Goal: Transaction & Acquisition: Obtain resource

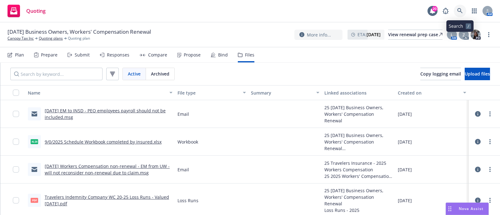
click at [459, 13] on icon at bounding box center [460, 11] width 6 height 6
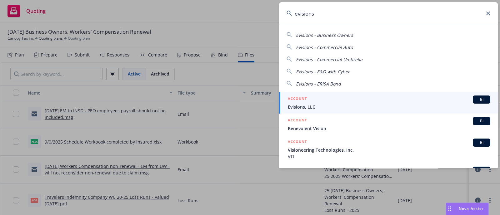
type input "evisions"
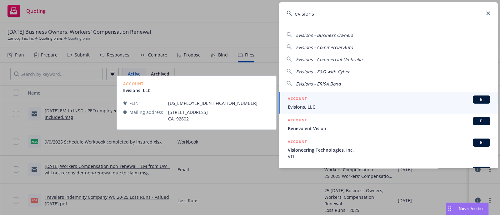
click at [329, 105] on span "Evisions, LLC" at bounding box center [389, 107] width 202 height 7
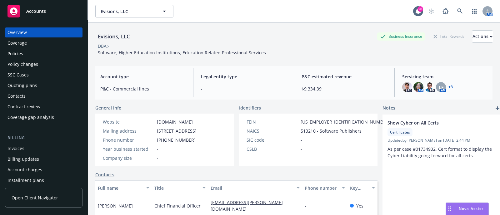
click at [39, 50] on div "Policies" at bounding box center [43, 54] width 72 height 10
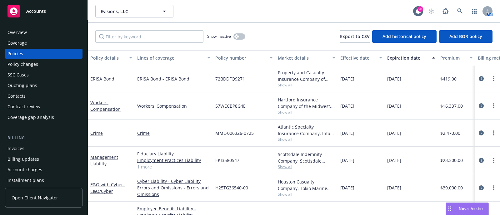
click at [33, 63] on div "Policy changes" at bounding box center [22, 64] width 31 height 10
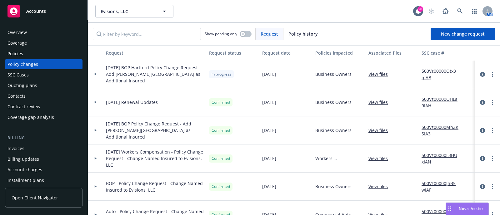
click at [102, 99] on div at bounding box center [96, 102] width 16 height 28
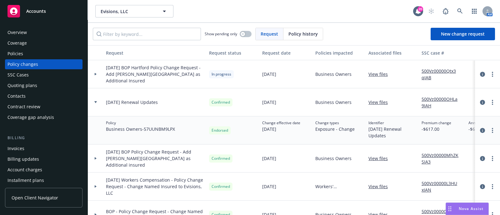
click at [27, 54] on div "Policies" at bounding box center [43, 54] width 72 height 10
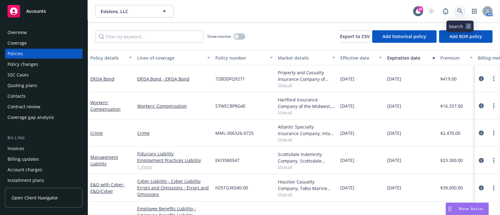
click at [459, 17] on link at bounding box center [460, 11] width 12 height 12
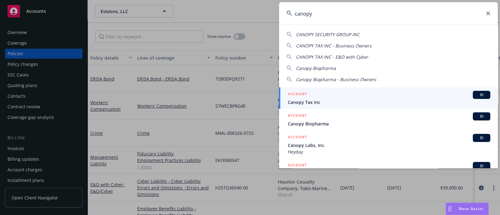
type input "canopy"
click at [320, 99] on span "Canopy Tax Inc" at bounding box center [389, 102] width 202 height 7
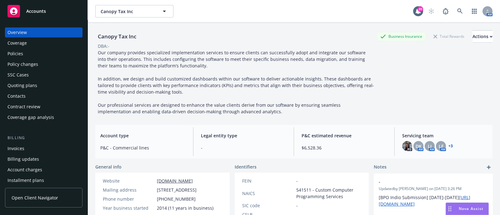
click at [29, 54] on div "Policies" at bounding box center [43, 54] width 72 height 10
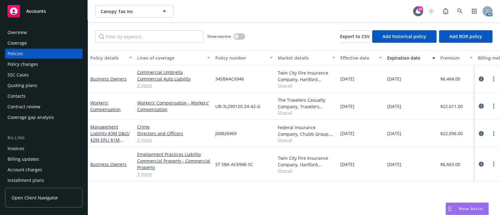
click at [481, 107] on icon "circleInformation" at bounding box center [481, 106] width 5 height 5
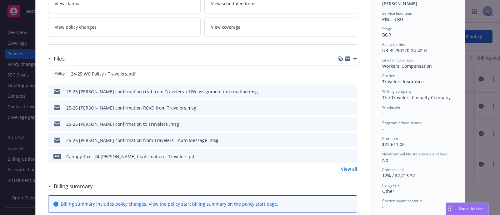
scroll to position [121, 0]
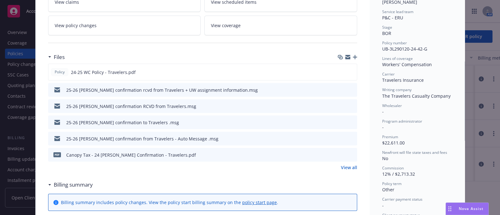
click at [350, 90] on icon "preview file" at bounding box center [351, 89] width 6 height 4
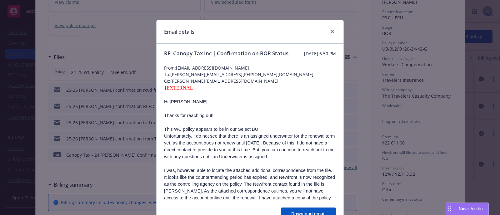
scroll to position [0, 0]
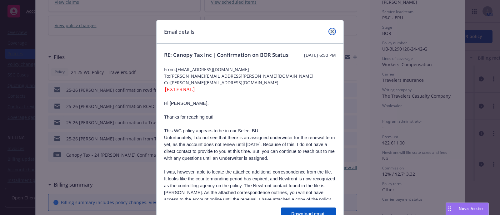
click at [330, 28] on link "close" at bounding box center [331, 31] width 7 height 7
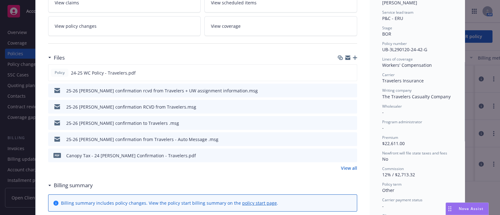
scroll to position [120, 0]
click at [351, 156] on icon "preview file" at bounding box center [351, 155] width 6 height 4
click at [348, 105] on icon "preview file" at bounding box center [351, 106] width 6 height 4
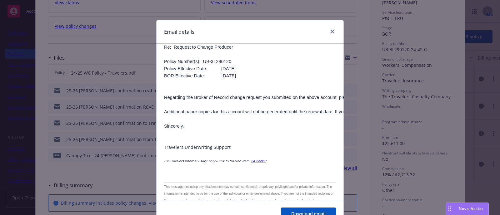
scroll to position [694, 0]
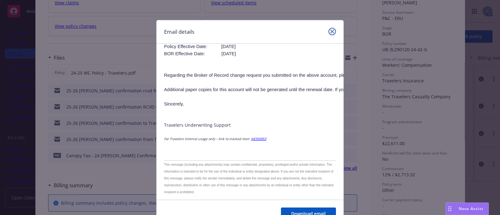
click at [330, 32] on icon "close" at bounding box center [332, 32] width 4 height 4
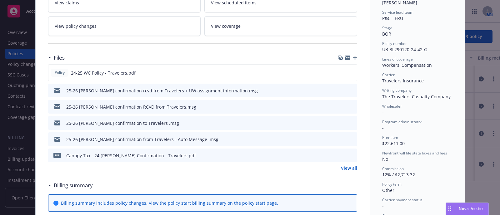
click at [350, 122] on icon "preview file" at bounding box center [351, 123] width 6 height 4
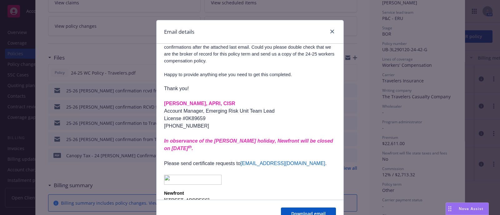
scroll to position [173, 0]
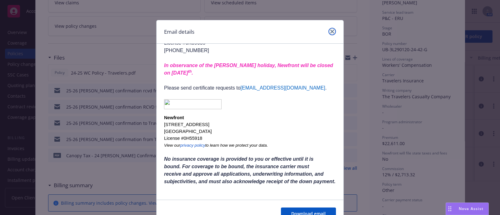
click at [328, 31] on link "close" at bounding box center [331, 31] width 7 height 7
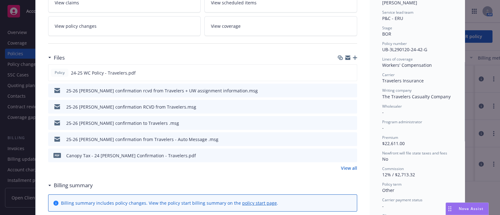
click at [351, 137] on button "preview file" at bounding box center [351, 139] width 7 height 6
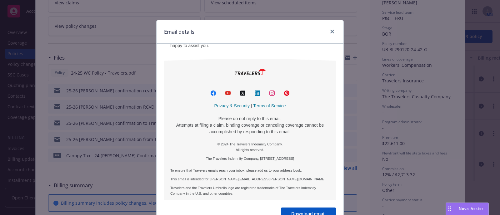
scroll to position [255, 0]
click at [331, 33] on link "close" at bounding box center [331, 31] width 7 height 7
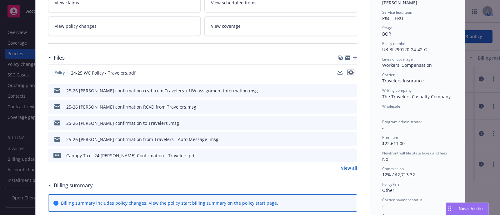
click at [348, 71] on icon "preview file" at bounding box center [351, 72] width 6 height 4
click at [346, 170] on link "View all" at bounding box center [349, 168] width 16 height 7
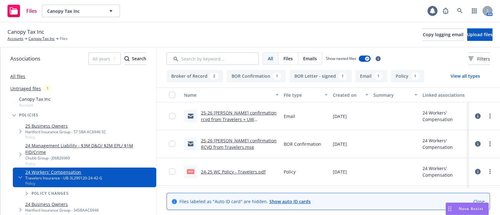
scroll to position [81, 0]
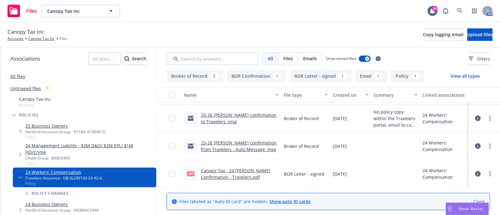
click at [240, 174] on link "Canopy Tax - 24 [PERSON_NAME] Confirmation - Travelers.pdf" at bounding box center [235, 174] width 69 height 12
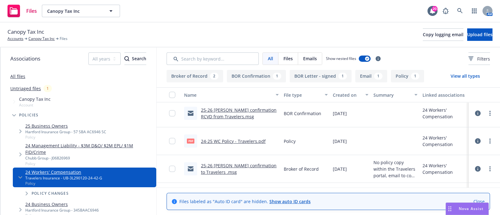
scroll to position [0, 0]
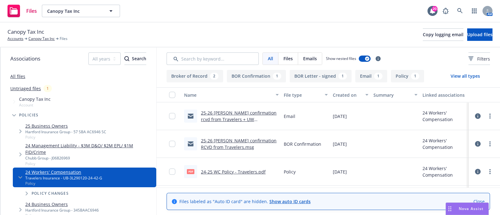
click at [258, 115] on link "25-26 [PERSON_NAME] confirmation rcvd from Travelers + UW assignment informatio…" at bounding box center [239, 119] width 76 height 19
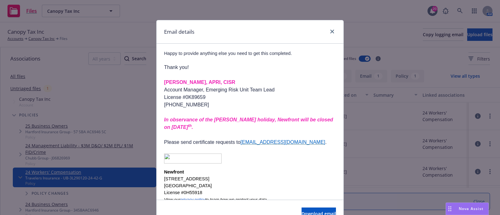
scroll to position [522, 0]
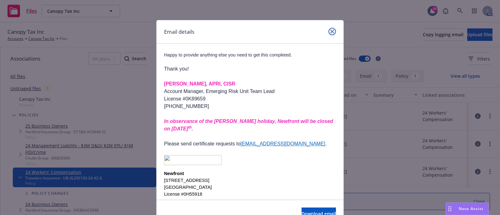
click at [330, 30] on icon "close" at bounding box center [332, 32] width 4 height 4
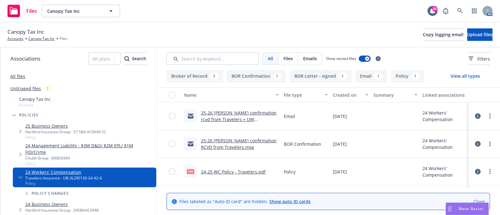
click at [40, 99] on span "Canopy Tax Inc" at bounding box center [35, 99] width 32 height 7
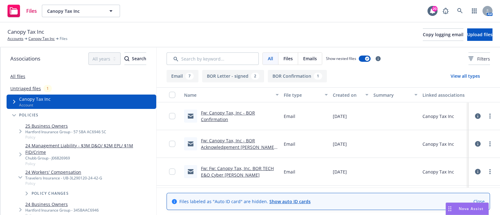
click at [212, 115] on link "Fw: Canopy Tax, Inc - BOR Confirmation" at bounding box center [228, 116] width 54 height 12
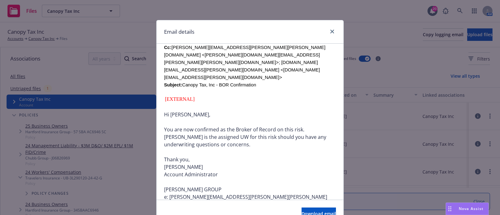
scroll to position [288, 0]
click at [328, 30] on link "close" at bounding box center [331, 31] width 7 height 7
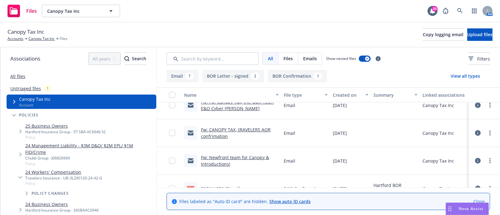
scroll to position [72, 0]
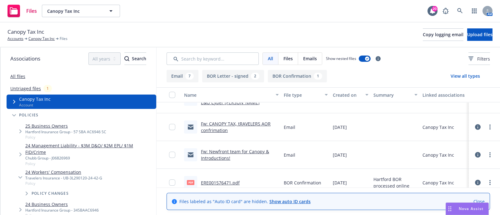
click at [247, 123] on link "Fw: CANOPY TAX, tRAVELERS AOR confrimation" at bounding box center [236, 127] width 70 height 12
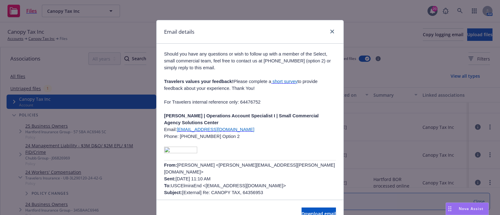
scroll to position [419, 0]
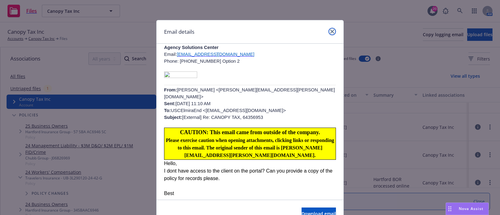
click at [330, 28] on link "close" at bounding box center [331, 31] width 7 height 7
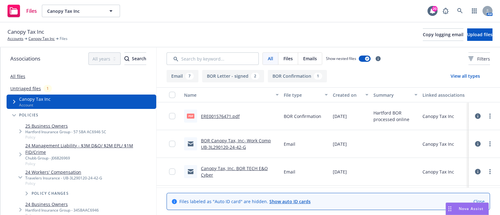
scroll to position [112, 0]
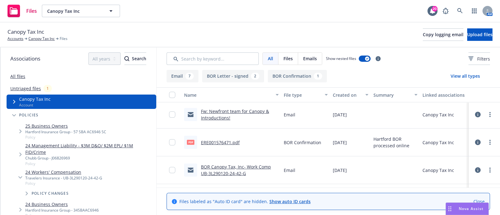
click at [242, 173] on link "BOR Canopy Tax, Inc- Work Comp UB-3L290120-24-42-G" at bounding box center [236, 170] width 70 height 12
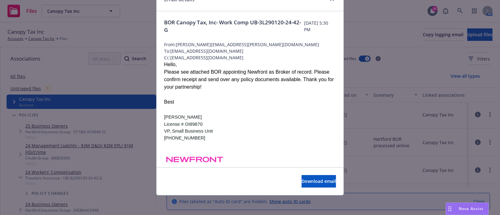
scroll to position [0, 0]
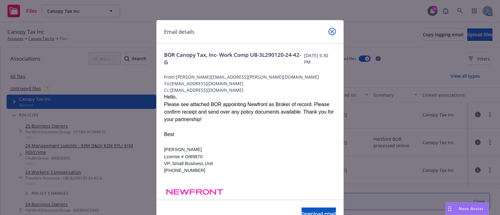
click at [330, 32] on icon "close" at bounding box center [332, 32] width 4 height 4
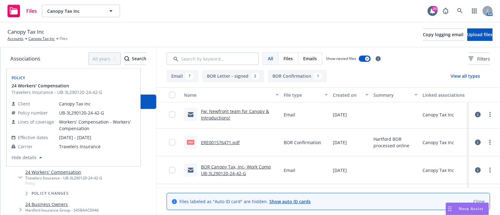
click at [59, 173] on link "24 Workers' Compensation" at bounding box center [63, 172] width 77 height 7
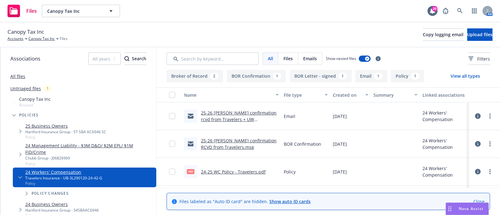
click at [233, 116] on link "25-26 [PERSON_NAME] confirmation rcvd from Travelers + UW assignment informatio…" at bounding box center [239, 119] width 76 height 19
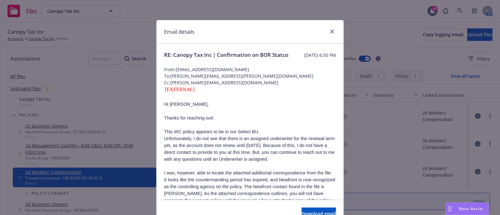
scroll to position [8, 0]
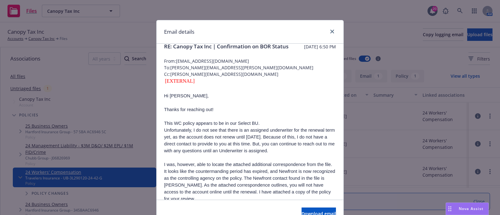
click at [326, 31] on div at bounding box center [331, 32] width 10 height 8
click at [330, 33] on icon "close" at bounding box center [332, 32] width 4 height 4
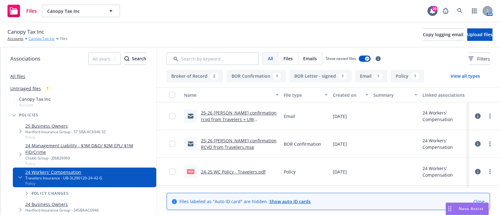
click at [48, 37] on link "Canopy Tax Inc" at bounding box center [41, 39] width 26 height 6
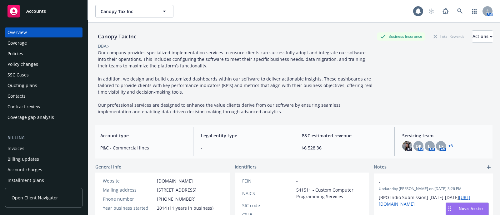
click at [24, 55] on div "Policies" at bounding box center [43, 54] width 72 height 10
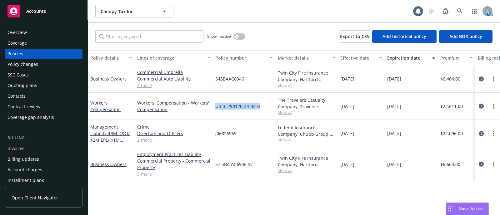
drag, startPoint x: 266, startPoint y: 104, endPoint x: 216, endPoint y: 109, distance: 50.2
click at [216, 109] on div "UB-3L290120-24-42-G" at bounding box center [244, 106] width 62 height 27
copy span "UB-3L290120-24-42-G"
click at [428, 128] on div "[DATE]" at bounding box center [411, 133] width 53 height 27
click at [479, 105] on icon "circleInformation" at bounding box center [481, 106] width 5 height 5
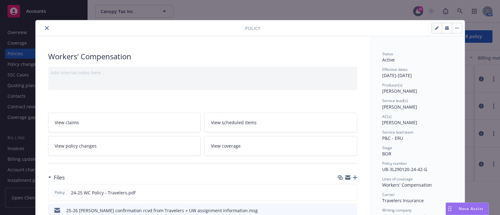
scroll to position [117, 0]
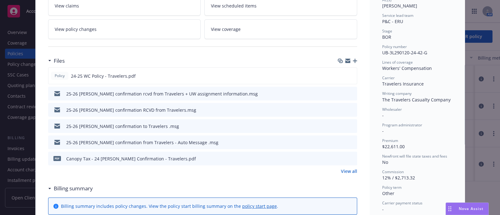
click at [348, 156] on icon "preview file" at bounding box center [351, 158] width 6 height 4
click at [338, 160] on icon "download file" at bounding box center [340, 160] width 5 height 2
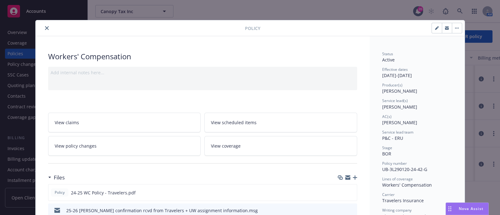
click at [43, 26] on button "close" at bounding box center [46, 27] width 7 height 7
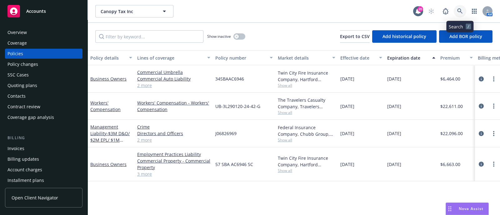
click at [456, 12] on link at bounding box center [460, 11] width 12 height 12
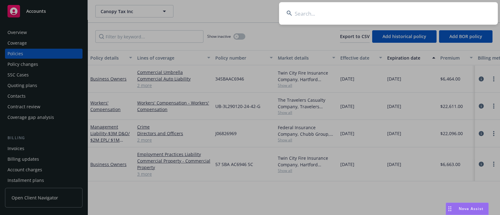
click at [305, 16] on input at bounding box center [388, 13] width 219 height 22
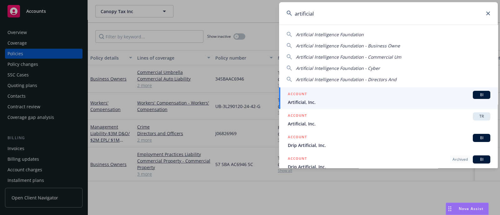
type input "artificial"
click at [311, 96] on div "ACCOUNT BI" at bounding box center [389, 95] width 202 height 8
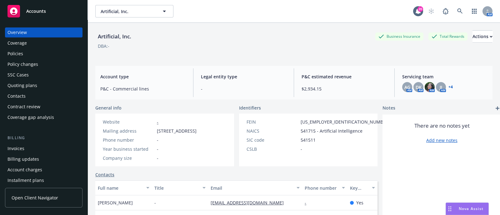
click at [22, 57] on div "Policies" at bounding box center [15, 54] width 16 height 10
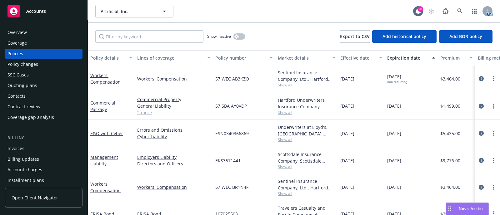
click at [30, 27] on div "Overview" at bounding box center [43, 32] width 72 height 10
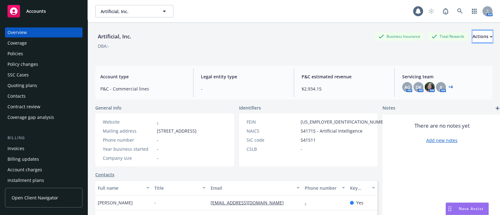
click at [476, 42] on div "Actions" at bounding box center [482, 37] width 20 height 12
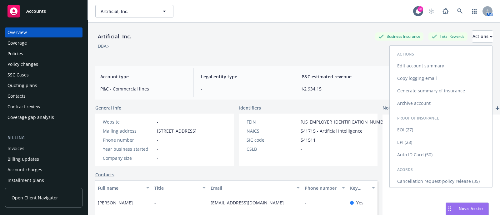
click at [397, 185] on link "Cancellation request-policy release (35)" at bounding box center [441, 181] width 102 height 12
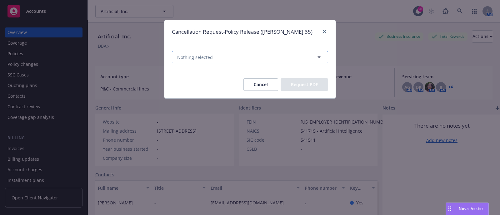
click at [265, 57] on button "Nothing selected" at bounding box center [250, 57] width 156 height 12
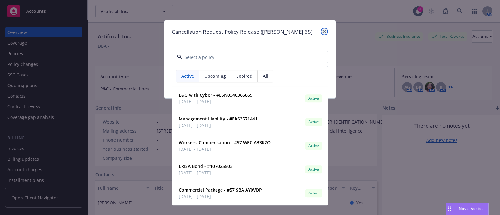
click at [324, 29] on link "close" at bounding box center [324, 31] width 7 height 7
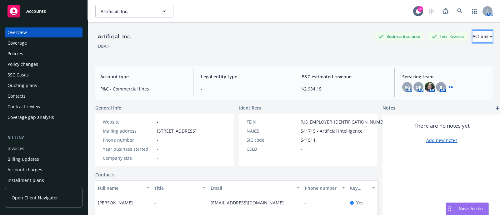
click at [472, 37] on div "Actions" at bounding box center [482, 37] width 20 height 12
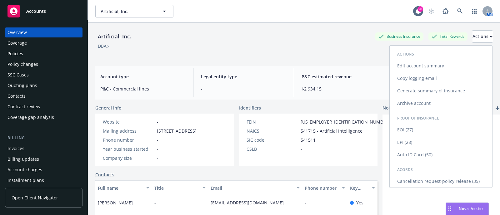
click at [421, 184] on link "Cancellation request-policy release (35)" at bounding box center [441, 181] width 102 height 12
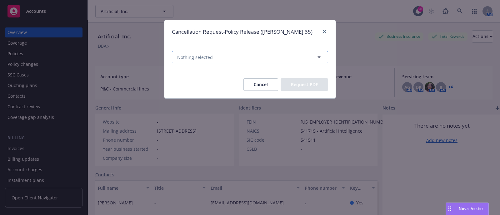
click at [216, 54] on button "Nothing selected" at bounding box center [250, 57] width 156 height 12
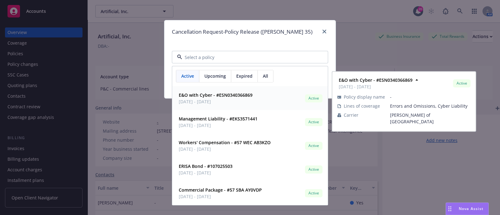
click at [211, 77] on span "Upcoming" at bounding box center [215, 76] width 22 height 7
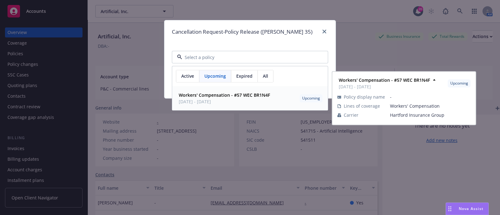
click at [192, 75] on span "Active" at bounding box center [187, 76] width 13 height 7
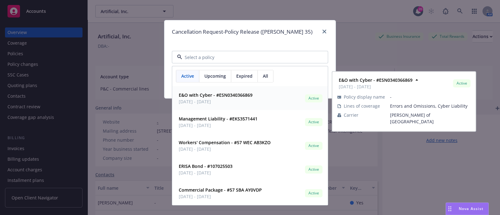
click at [208, 75] on span "Upcoming" at bounding box center [215, 76] width 22 height 7
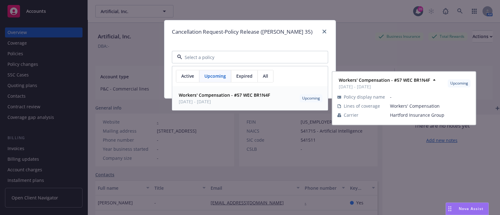
click at [186, 74] on span "Active" at bounding box center [187, 76] width 13 height 7
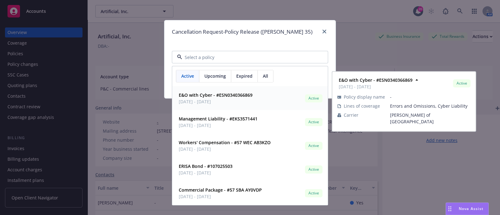
click at [226, 99] on span "05/11/2025 - 03/12/2026" at bounding box center [216, 102] width 74 height 7
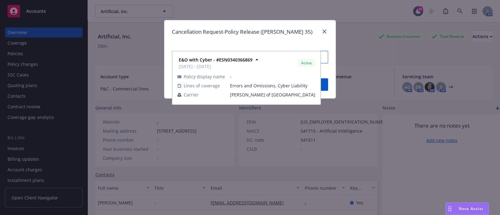
click at [320, 56] on icon "button" at bounding box center [318, 56] width 7 height 7
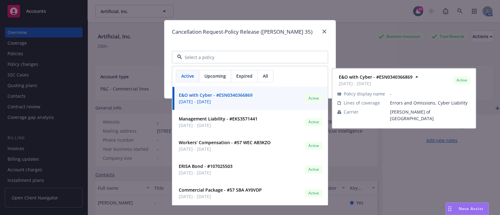
click at [216, 75] on span "Upcoming" at bounding box center [215, 76] width 22 height 7
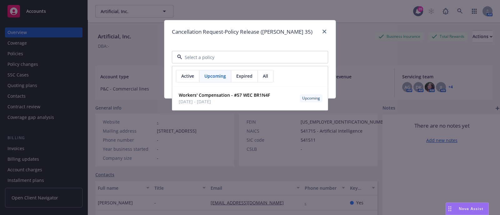
click at [249, 45] on span "Active Upcoming Expired All Workers' Compensation - #57 WEC BR1N4F 12/12/2025 -…" at bounding box center [249, 56] width 171 height 27
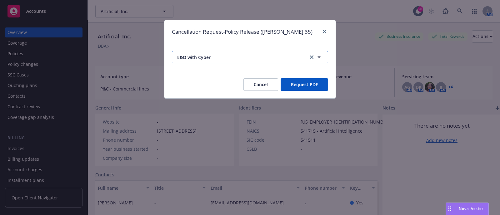
click at [248, 55] on span "E&O with Cyber" at bounding box center [239, 57] width 124 height 7
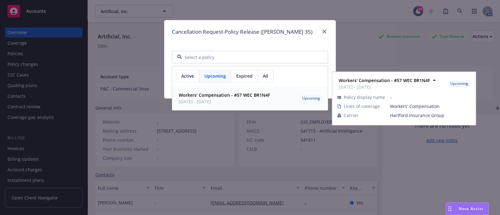
click at [184, 71] on div "Active" at bounding box center [187, 77] width 23 height 12
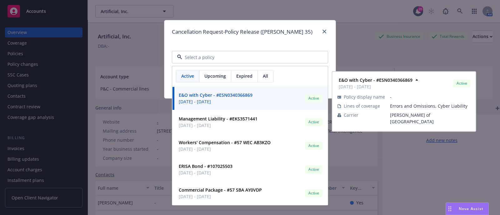
click at [233, 105] on span "05/11/2025 - 03/12/2026" at bounding box center [216, 102] width 74 height 7
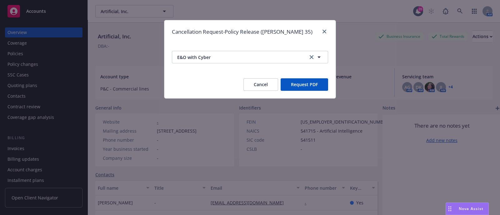
click at [304, 87] on button "Request PDF" at bounding box center [304, 84] width 47 height 12
drag, startPoint x: 320, startPoint y: 29, endPoint x: 325, endPoint y: 33, distance: 6.2
click at [325, 33] on div at bounding box center [323, 32] width 10 height 8
click at [325, 33] on icon "close" at bounding box center [324, 32] width 4 height 4
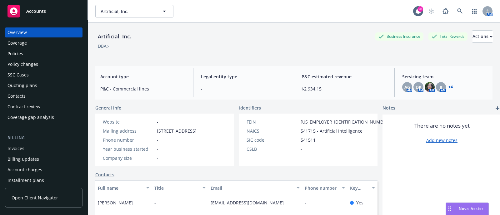
click at [58, 49] on div "Policies" at bounding box center [43, 54] width 72 height 10
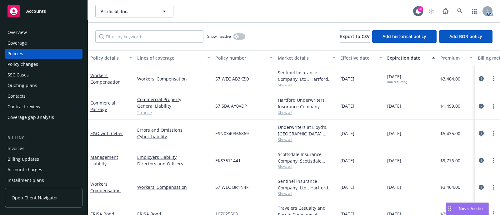
click at [479, 134] on icon "circleInformation" at bounding box center [481, 133] width 5 height 5
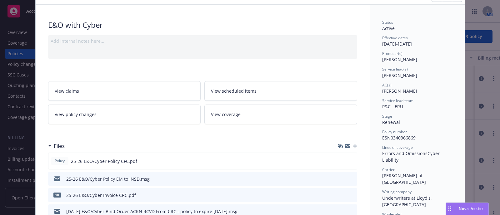
scroll to position [32, 0]
click at [351, 158] on icon "preview file" at bounding box center [351, 160] width 6 height 4
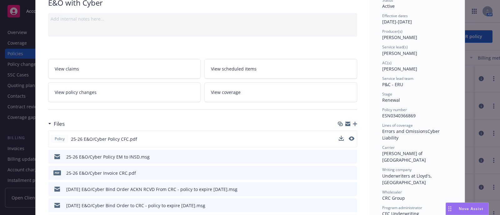
scroll to position [0, 0]
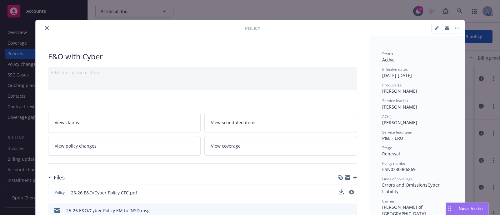
click at [46, 26] on button "close" at bounding box center [46, 27] width 7 height 7
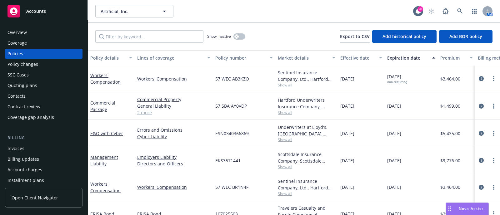
scroll to position [18, 0]
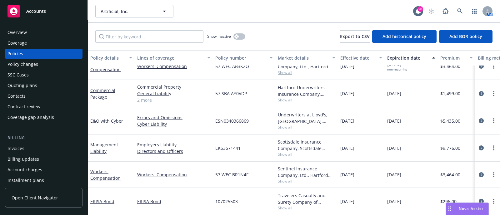
click at [283, 125] on span "Show all" at bounding box center [306, 127] width 57 height 5
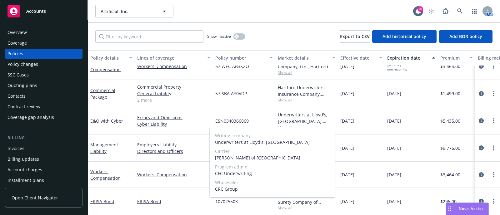
click at [234, 190] on span "CRC Group" at bounding box center [272, 189] width 115 height 7
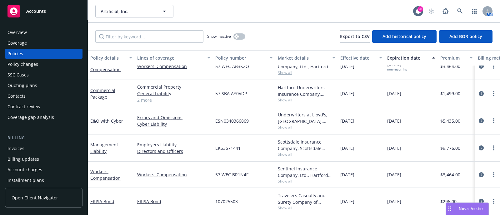
click at [182, 99] on div "Commercial Property General Liability Commercial Umbrella Commercial Auto Liabi…" at bounding box center [174, 93] width 78 height 27
click at [50, 32] on div "Overview" at bounding box center [43, 32] width 72 height 10
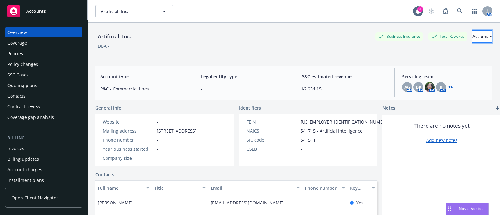
click at [472, 32] on div "Actions" at bounding box center [482, 37] width 20 height 12
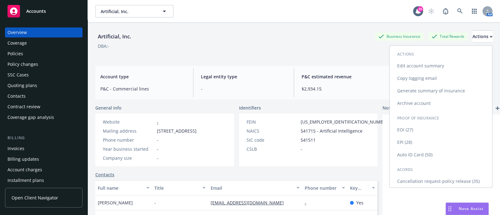
click at [425, 178] on link "Cancellation request-policy release (35)" at bounding box center [441, 181] width 102 height 12
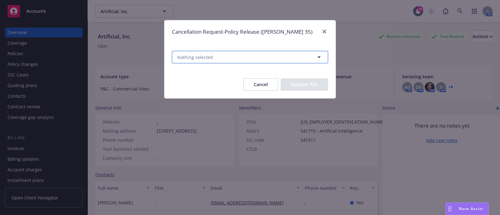
click at [296, 59] on button "Nothing selected" at bounding box center [250, 57] width 156 height 12
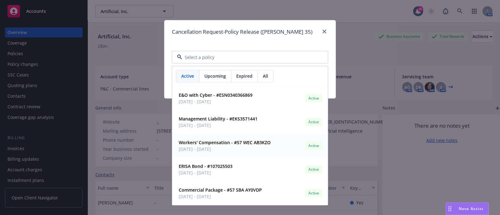
click at [224, 141] on strong "Workers' Compensation - #57 WEC AB3KZO" at bounding box center [225, 143] width 92 height 6
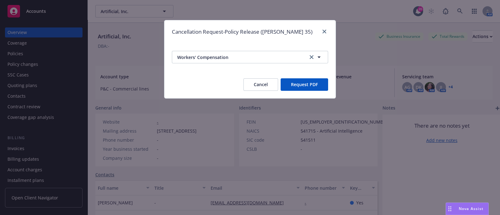
click at [305, 79] on button "Request PDF" at bounding box center [304, 84] width 47 height 12
